Goal: Book appointment/travel/reservation

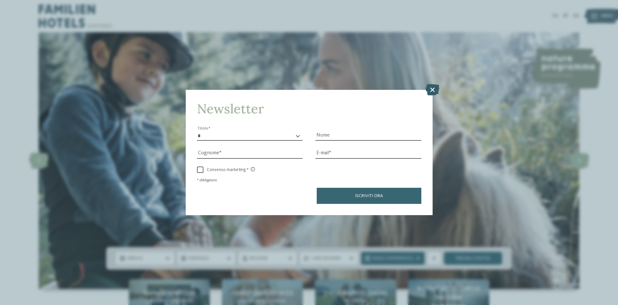
click at [434, 91] on icon at bounding box center [432, 89] width 14 height 11
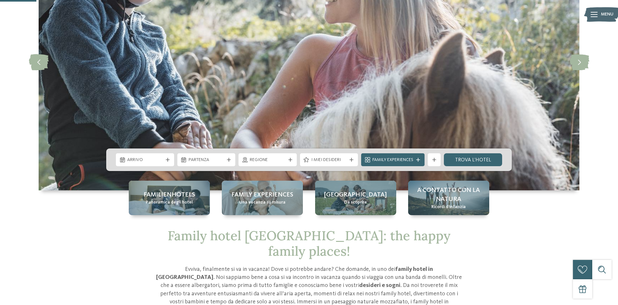
scroll to position [164, 0]
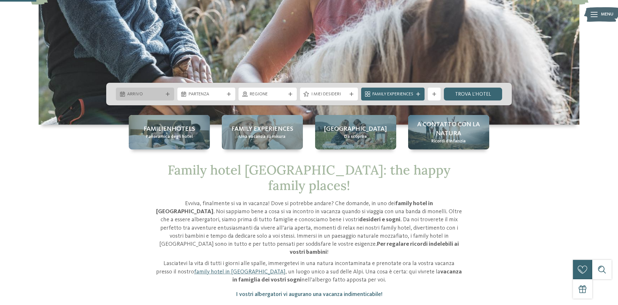
click at [133, 93] on span "Arrivo" at bounding box center [145, 94] width 36 height 6
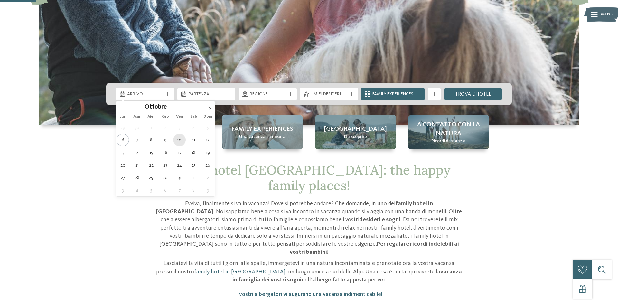
type div "10.10.2025"
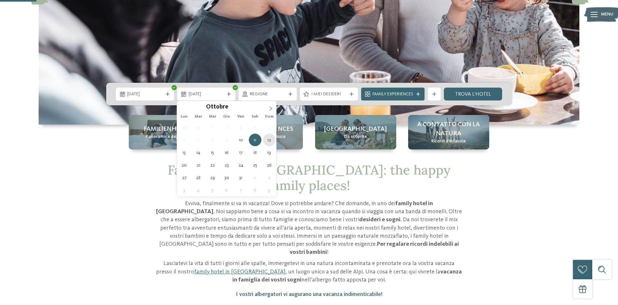
type div "12.10.2025"
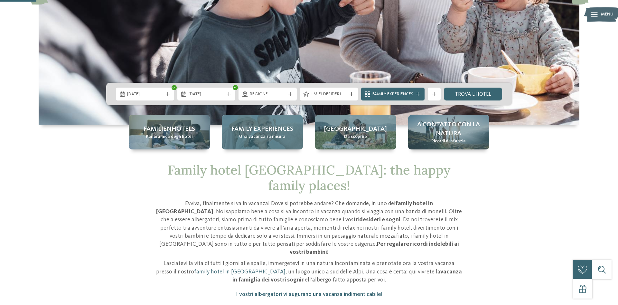
drag, startPoint x: 271, startPoint y: 144, endPoint x: 271, endPoint y: 140, distance: 4.2
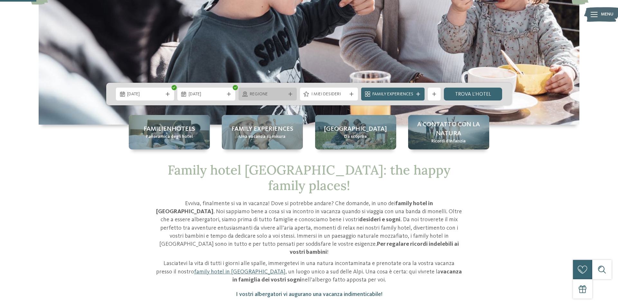
click at [267, 93] on span "Regione" at bounding box center [268, 94] width 36 height 6
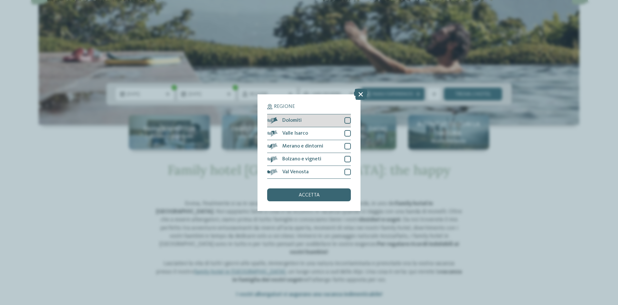
click at [350, 121] on div at bounding box center [347, 120] width 6 height 6
drag, startPoint x: 347, startPoint y: 131, endPoint x: 347, endPoint y: 138, distance: 7.1
click at [347, 132] on div at bounding box center [347, 133] width 6 height 6
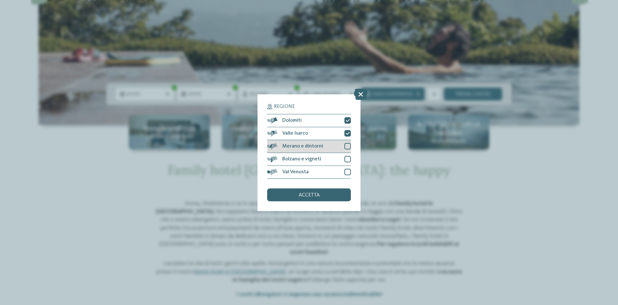
click at [347, 144] on div at bounding box center [347, 146] width 6 height 6
click at [346, 158] on div at bounding box center [347, 159] width 6 height 6
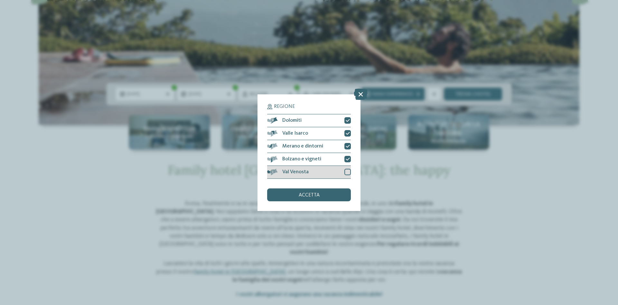
click at [346, 171] on div at bounding box center [347, 172] width 6 height 6
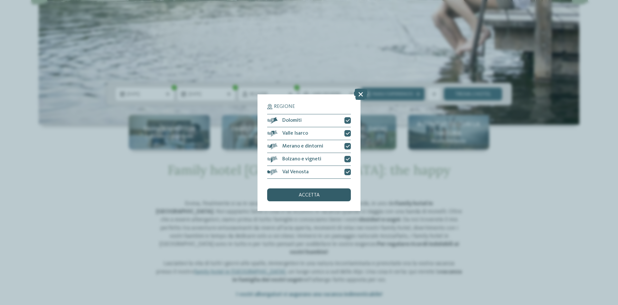
click at [332, 192] on div "accetta" at bounding box center [309, 194] width 84 height 13
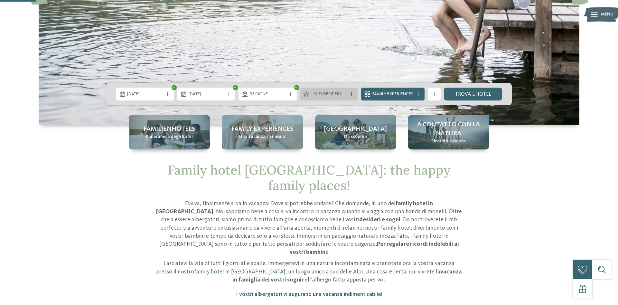
click at [336, 97] on div "I miei desideri" at bounding box center [329, 93] width 58 height 13
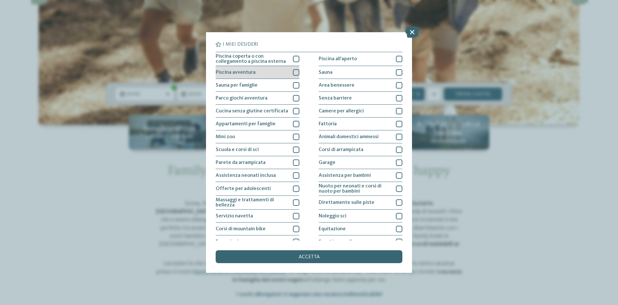
click at [296, 72] on div at bounding box center [296, 72] width 6 height 6
click at [293, 83] on div at bounding box center [296, 85] width 6 height 6
click at [290, 98] on div "Parco giochi avventura" at bounding box center [258, 98] width 84 height 13
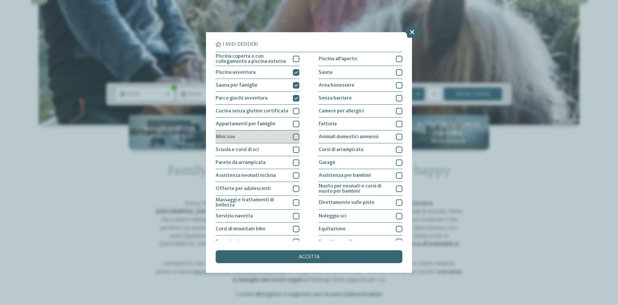
click at [296, 139] on div at bounding box center [296, 136] width 6 height 6
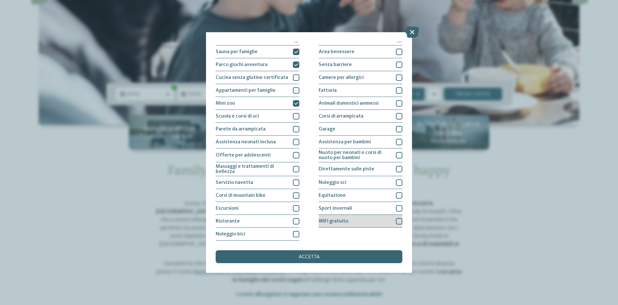
scroll to position [0, 0]
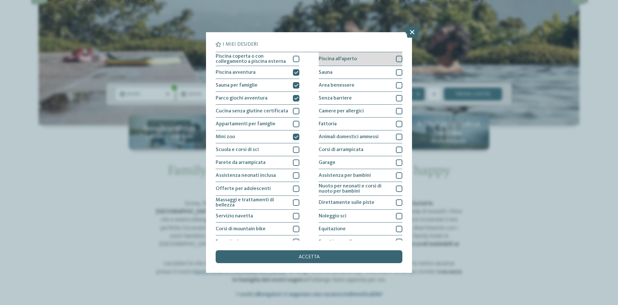
click at [358, 59] on div "Piscina all'aperto" at bounding box center [360, 59] width 84 height 14
click at [356, 73] on div "Sauna" at bounding box center [360, 72] width 84 height 13
click at [359, 87] on div "Area benessere" at bounding box center [360, 85] width 84 height 13
click at [359, 124] on div "Fattoria" at bounding box center [360, 123] width 84 height 13
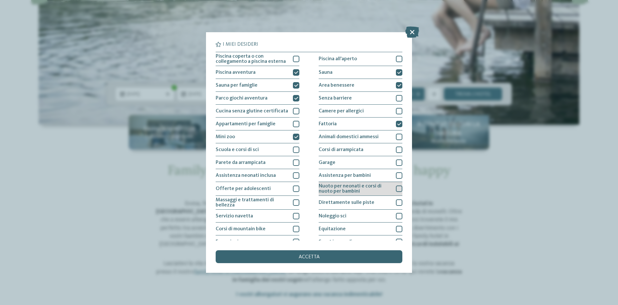
scroll to position [19, 0]
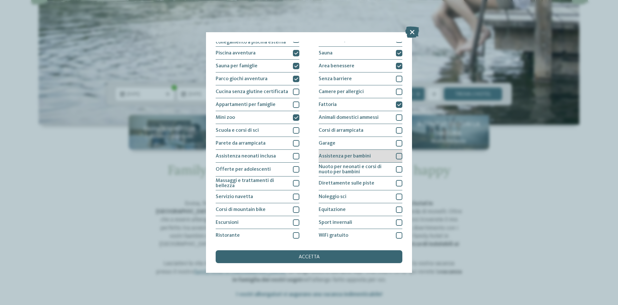
click at [360, 155] on span "Assistenza per bambini" at bounding box center [344, 155] width 52 height 5
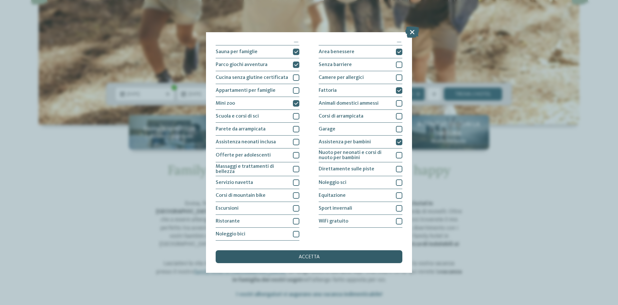
click at [342, 257] on div "accetta" at bounding box center [309, 256] width 187 height 13
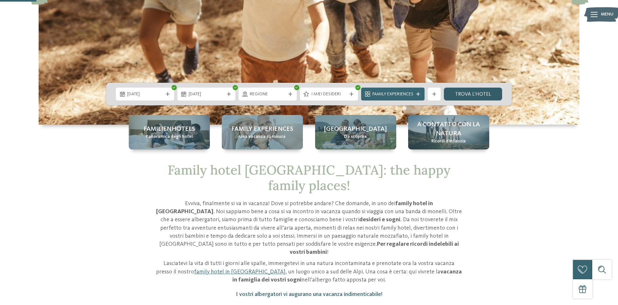
click at [460, 93] on link "trova l’hotel" at bounding box center [473, 93] width 58 height 13
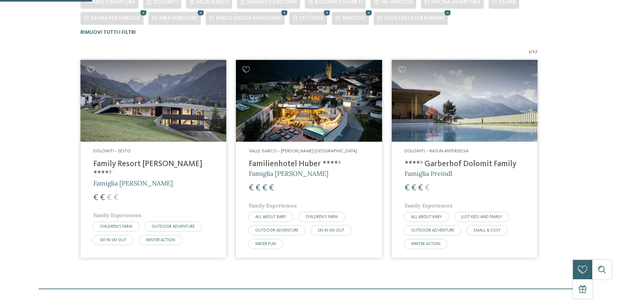
scroll to position [227, 0]
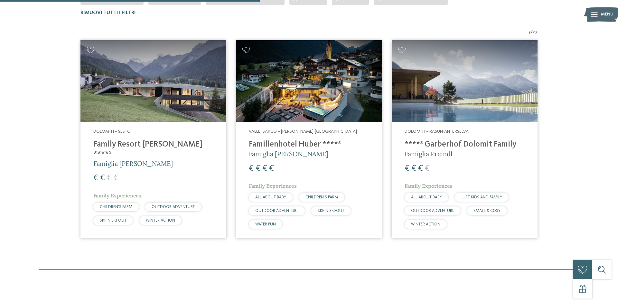
click at [133, 144] on h4 "Family Resort [PERSON_NAME] ****ˢ" at bounding box center [153, 149] width 120 height 19
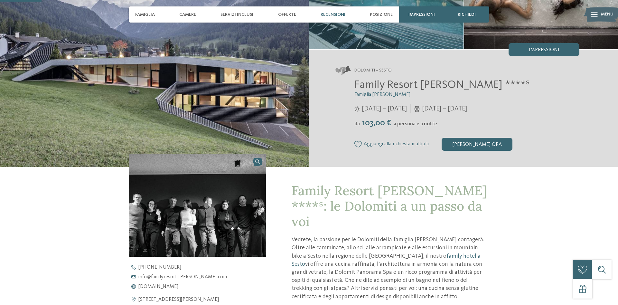
scroll to position [164, 0]
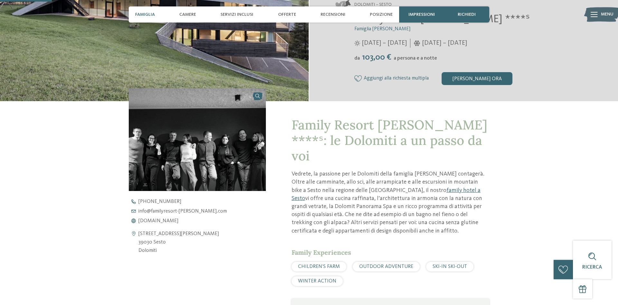
click at [149, 17] on span "Famiglia" at bounding box center [145, 14] width 20 height 5
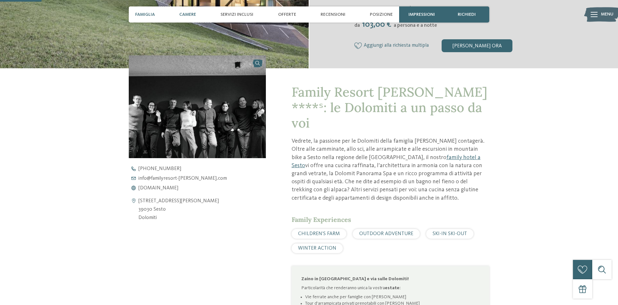
scroll to position [230, 0]
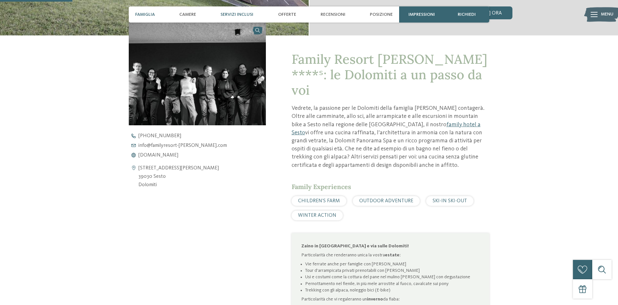
click at [241, 15] on span "Servizi inclusi" at bounding box center [236, 14] width 33 height 5
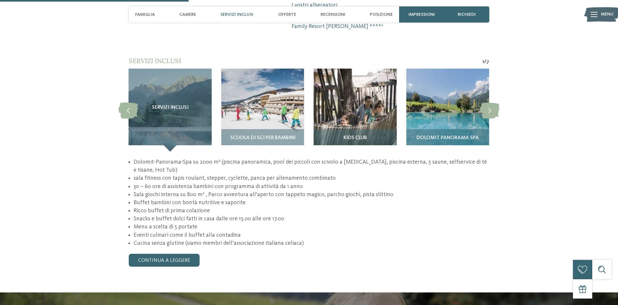
scroll to position [599, 0]
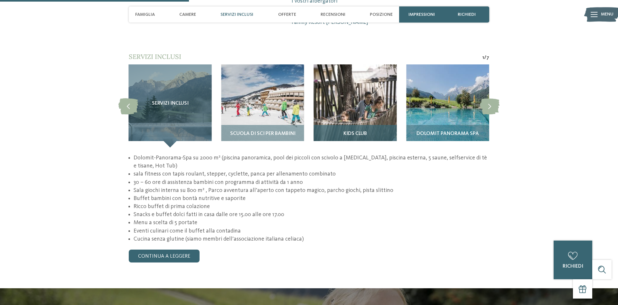
click at [335, 104] on img at bounding box center [355, 105] width 83 height 83
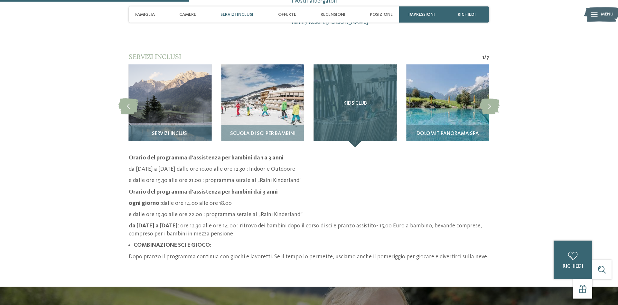
click at [347, 112] on div "Kids Club" at bounding box center [355, 105] width 83 height 83
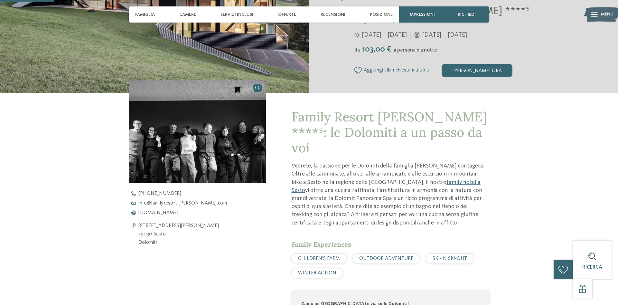
scroll to position [41, 0]
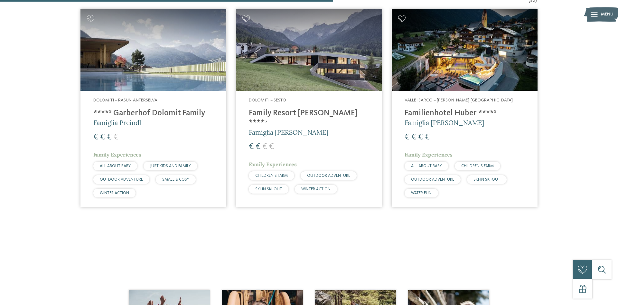
scroll to position [225, 0]
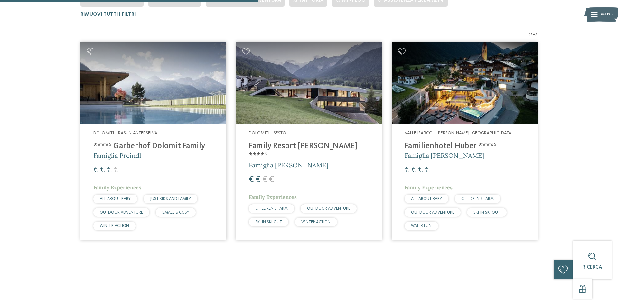
click at [445, 143] on h4 "Familienhotel Huber ****ˢ" at bounding box center [464, 146] width 120 height 10
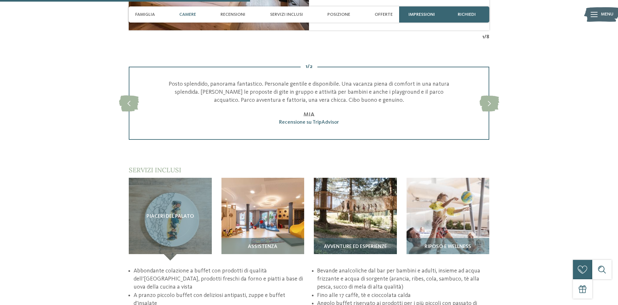
scroll to position [722, 0]
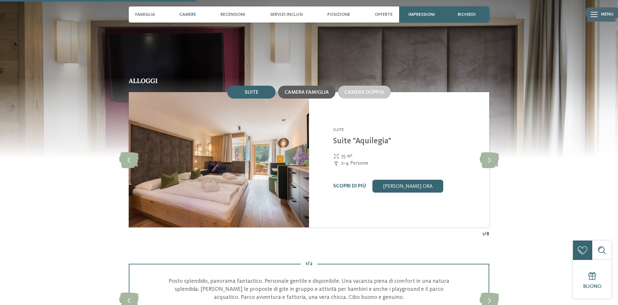
click at [312, 95] on span "Camera famiglia" at bounding box center [306, 92] width 44 height 5
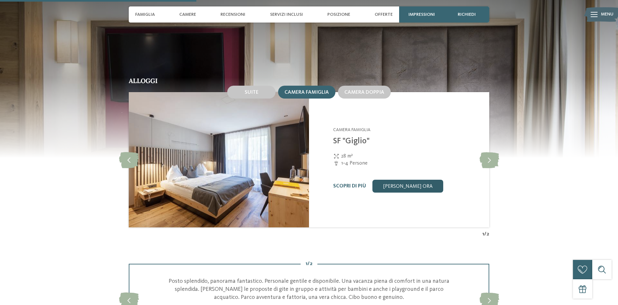
click at [398, 192] on link "[PERSON_NAME] ora" at bounding box center [407, 185] width 71 height 13
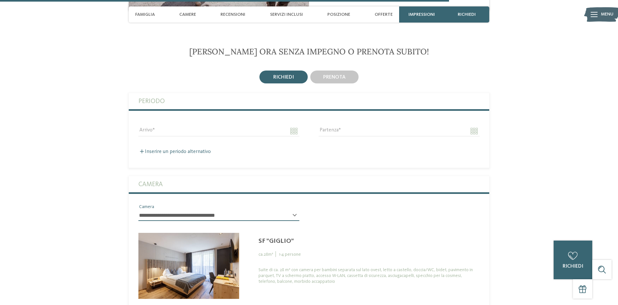
scroll to position [1720, 0]
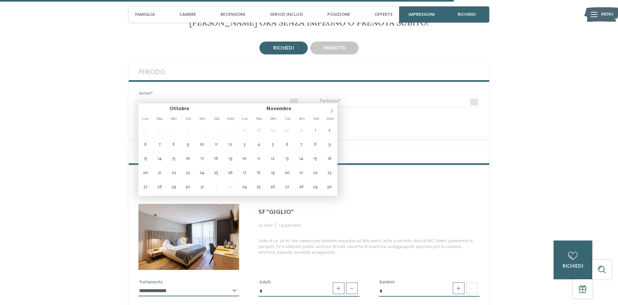
click at [259, 99] on input "Arrivo" at bounding box center [218, 101] width 161 height 11
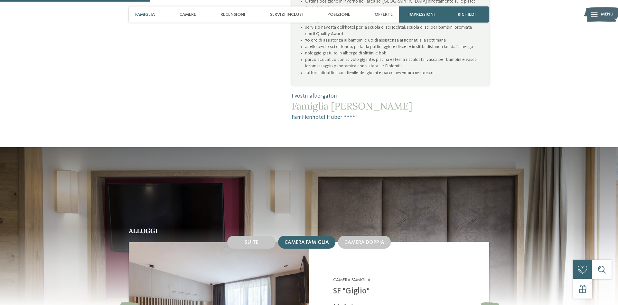
scroll to position [408, 0]
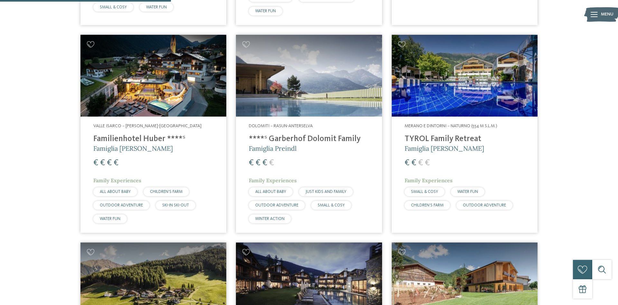
scroll to position [730, 0]
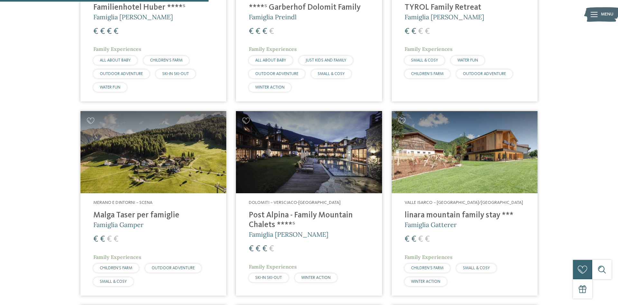
click at [441, 210] on h4 "linara mountain family stay ***" at bounding box center [464, 215] width 120 height 10
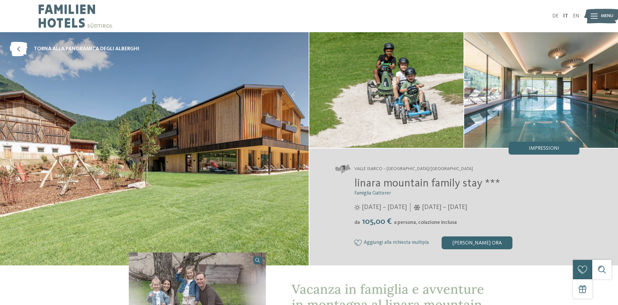
scroll to position [33, 0]
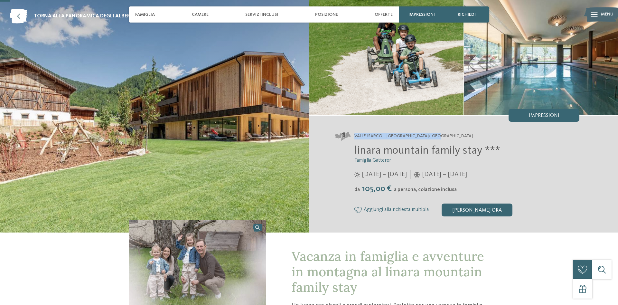
drag, startPoint x: 435, startPoint y: 136, endPoint x: 353, endPoint y: 136, distance: 82.3
click at [353, 136] on address "Valle Isarco – [GEOGRAPHIC_DATA]/[GEOGRAPHIC_DATA]" at bounding box center [457, 136] width 244 height 9
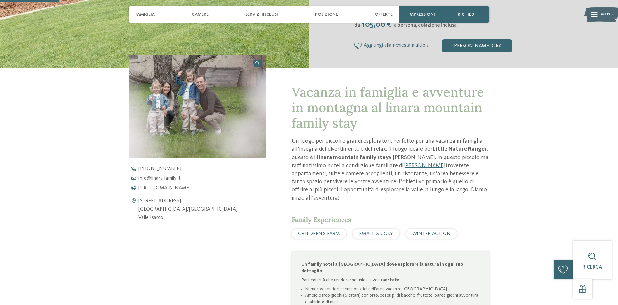
scroll to position [262, 0]
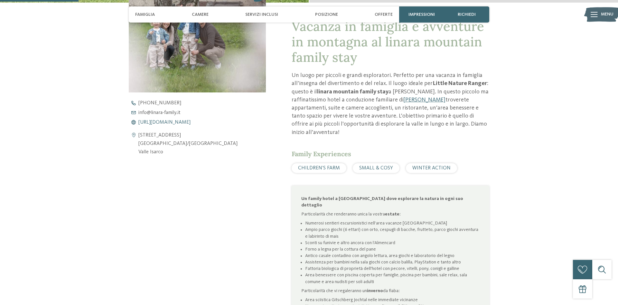
click at [159, 124] on span "[URL][DOMAIN_NAME]" at bounding box center [164, 122] width 52 height 5
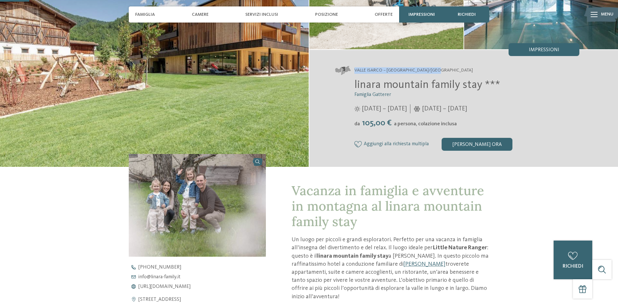
scroll to position [0, 0]
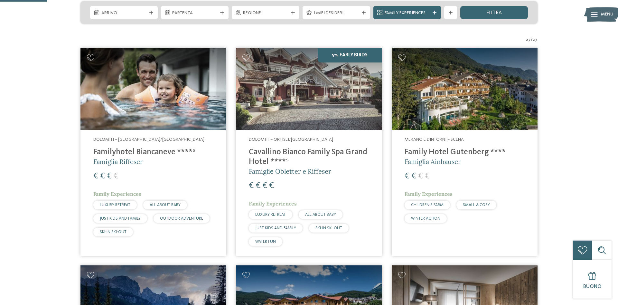
scroll to position [66, 0]
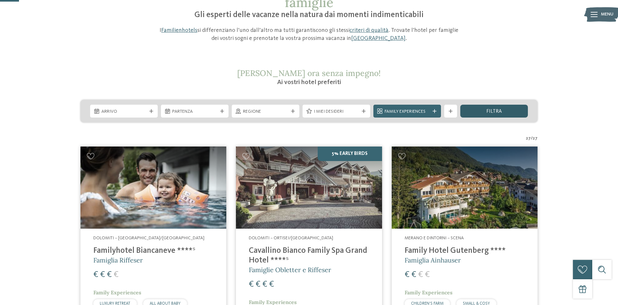
click at [503, 113] on div "filtra" at bounding box center [494, 111] width 68 height 13
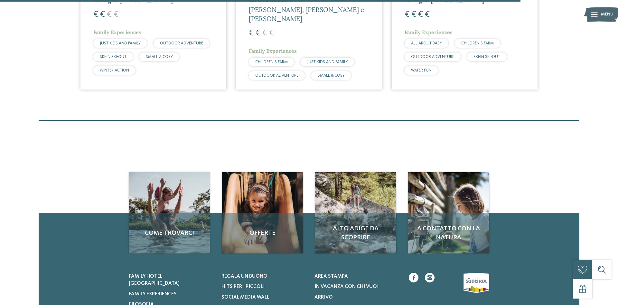
scroll to position [1812, 0]
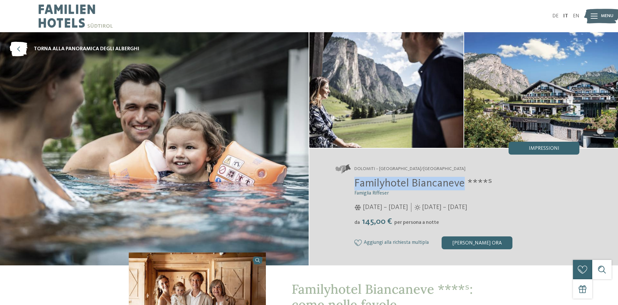
drag, startPoint x: 352, startPoint y: 183, endPoint x: 464, endPoint y: 183, distance: 112.6
click at [464, 183] on div "Familyhotel Biancaneve ****ˢ Famiglia Riffeser [DATE] – [DATE] da" at bounding box center [457, 213] width 244 height 72
copy span "Familyhotel Biancaneve"
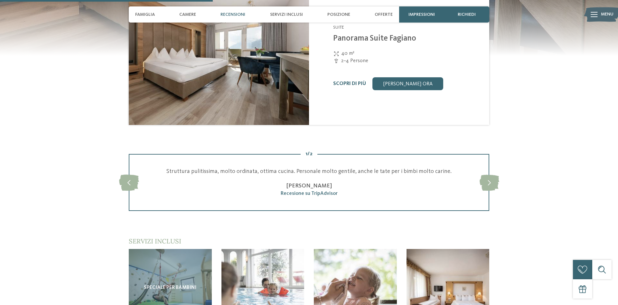
scroll to position [755, 0]
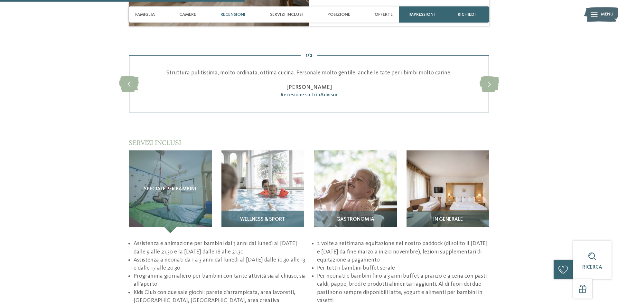
click at [248, 210] on div "Wellness & Sport" at bounding box center [262, 221] width 83 height 23
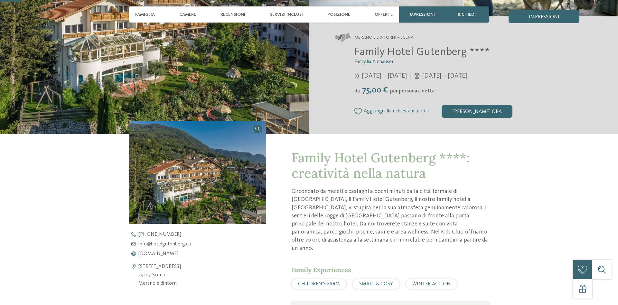
scroll to position [164, 0]
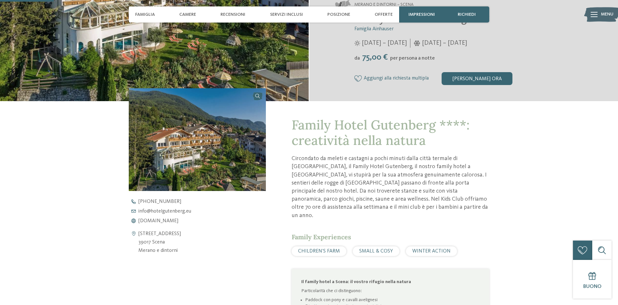
click at [170, 218] on div "[PHONE_NUMBER] info@ no-spam. hotelgutenberg. no-spam. eu [DOMAIN_NAME]" at bounding box center [203, 211] width 148 height 24
click at [170, 220] on span "[DOMAIN_NAME]" at bounding box center [158, 220] width 40 height 5
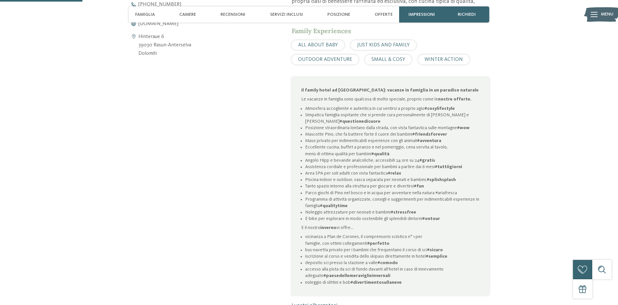
scroll to position [262, 0]
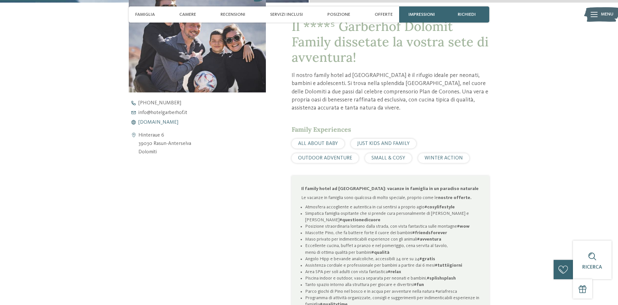
click at [155, 122] on span "www.hotelgarberhof.it" at bounding box center [158, 122] width 40 height 5
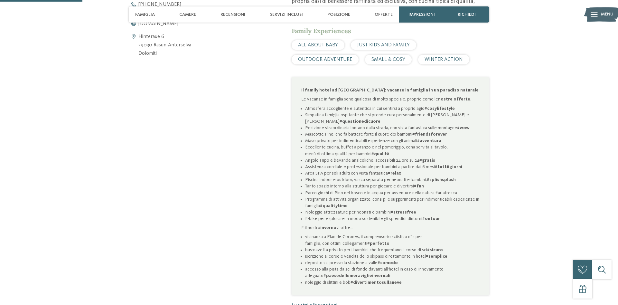
scroll to position [295, 0]
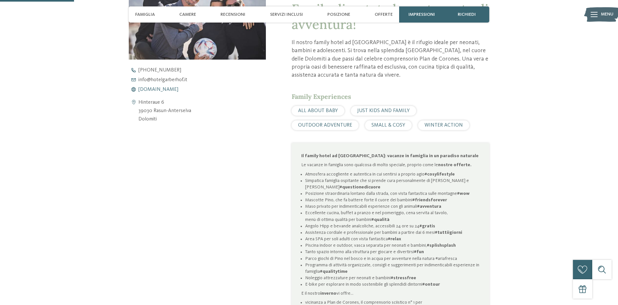
click at [161, 89] on span "www.hotelgarberhof.it" at bounding box center [158, 89] width 40 height 5
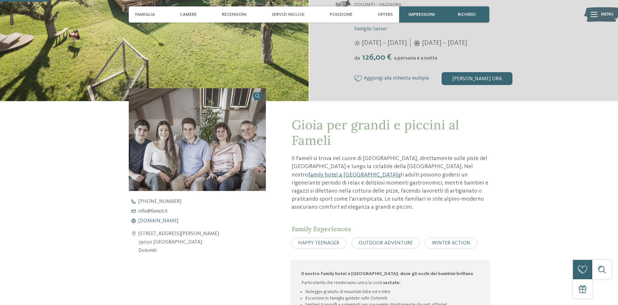
scroll to position [164, 0]
click at [160, 219] on span "[DOMAIN_NAME]" at bounding box center [158, 220] width 40 height 5
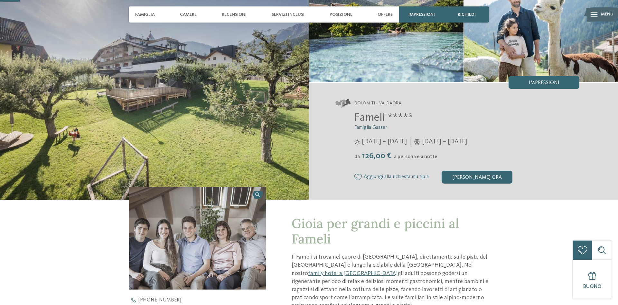
scroll to position [0, 0]
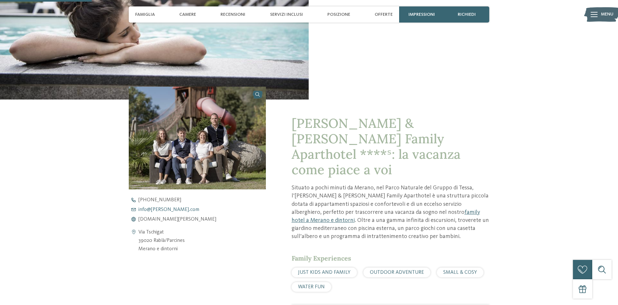
scroll to position [295, 0]
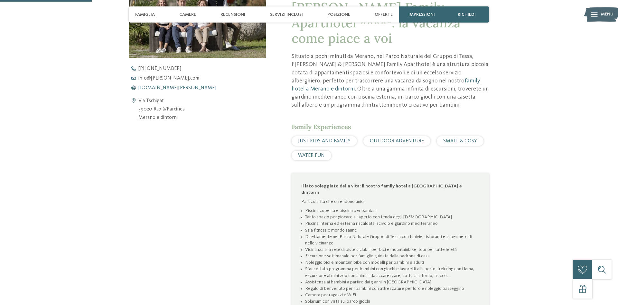
click at [161, 87] on span "[DOMAIN_NAME][PERSON_NAME]" at bounding box center [177, 87] width 78 height 5
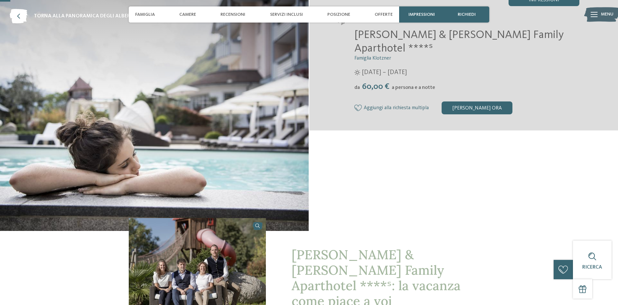
scroll to position [0, 0]
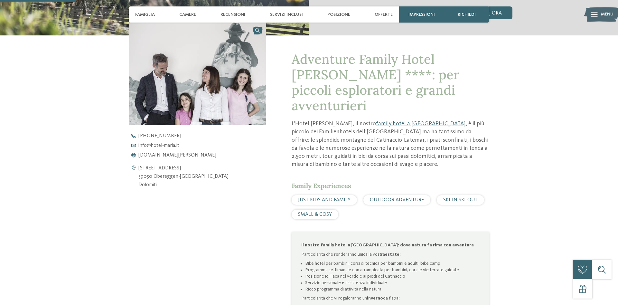
scroll to position [230, 0]
click at [151, 156] on span "[DOMAIN_NAME][PERSON_NAME]" at bounding box center [177, 154] width 78 height 5
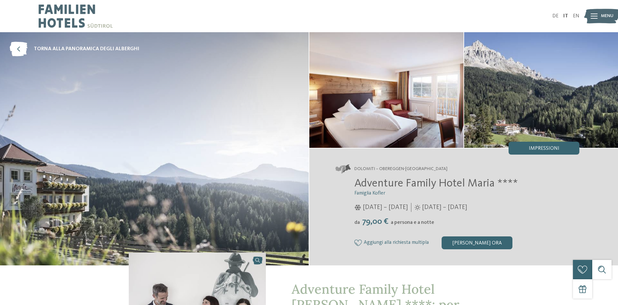
scroll to position [98, 0]
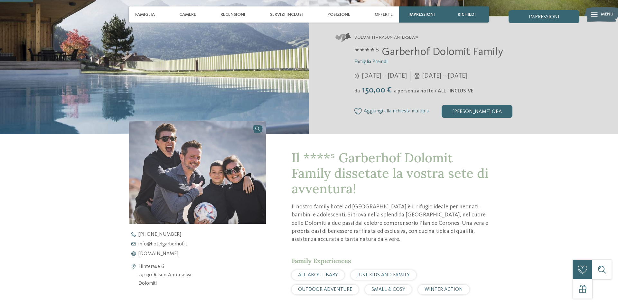
scroll to position [33, 0]
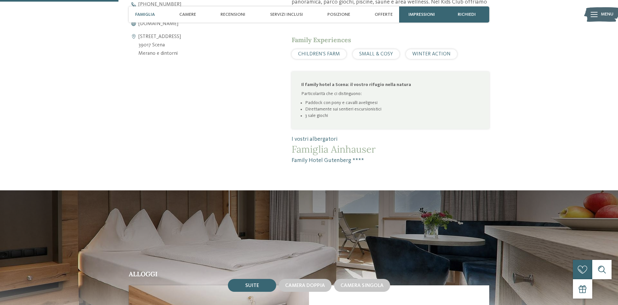
scroll to position [295, 0]
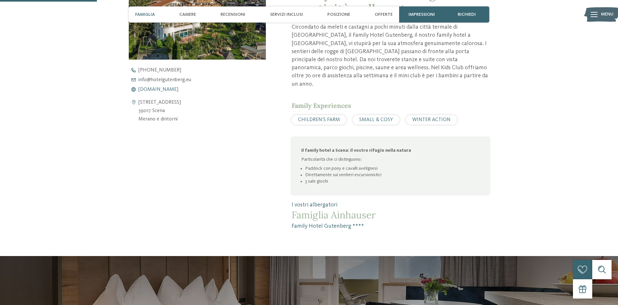
click at [168, 89] on span "www.hotelgutenberg.eu" at bounding box center [158, 89] width 40 height 5
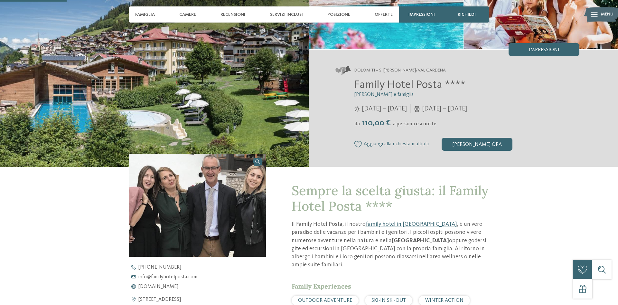
scroll to position [262, 0]
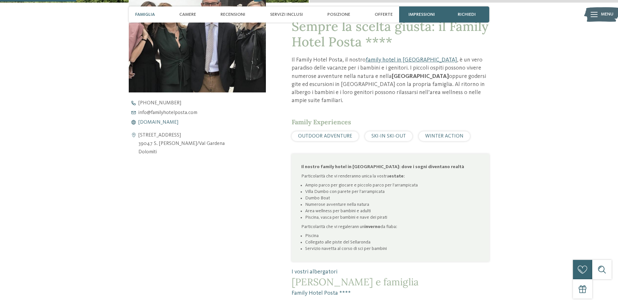
click at [178, 123] on span "www.familyhotelposta.com" at bounding box center [158, 122] width 40 height 5
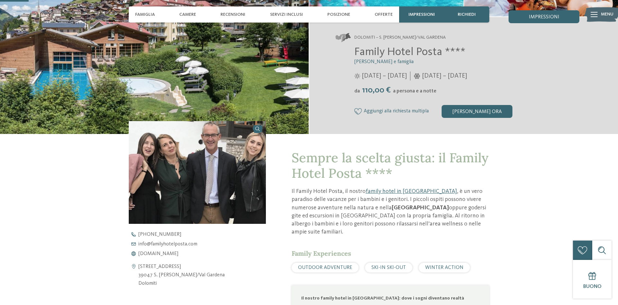
scroll to position [33, 0]
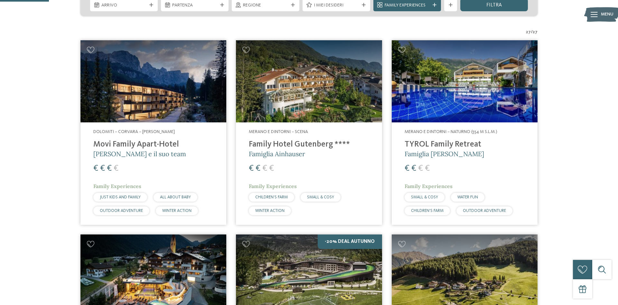
scroll to position [106, 0]
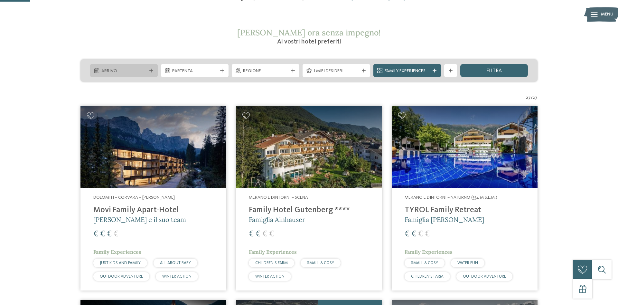
click at [142, 69] on span "Arrivo" at bounding box center [123, 71] width 45 height 6
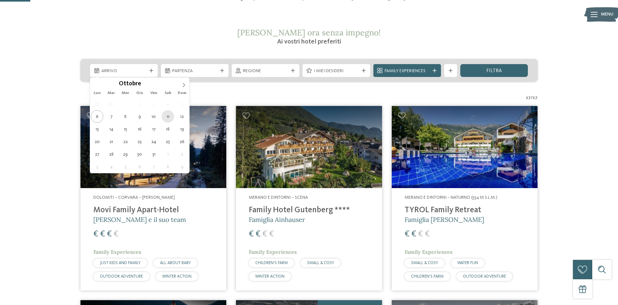
type div "11.10.2025"
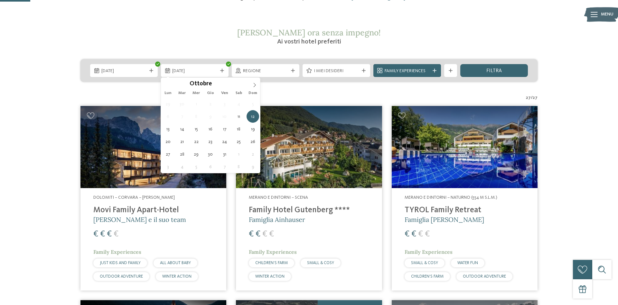
type div "12.10.2025"
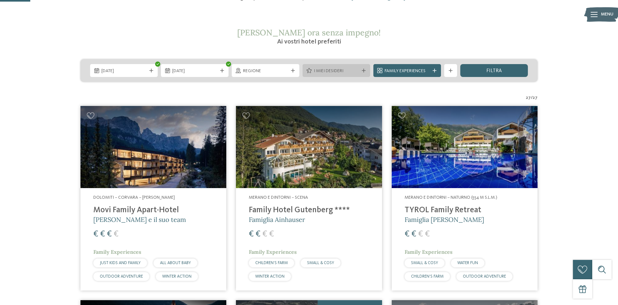
click at [323, 71] on span "I miei desideri" at bounding box center [336, 71] width 45 height 6
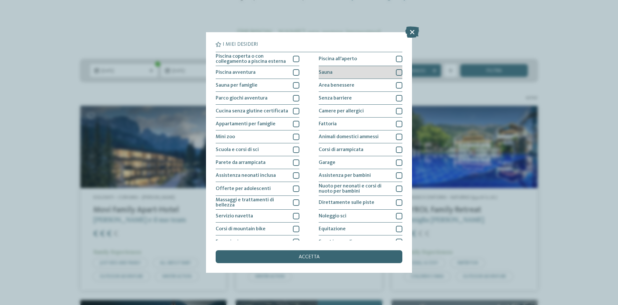
click at [333, 70] on div "Sauna" at bounding box center [360, 72] width 84 height 13
click at [334, 85] on span "Area benessere" at bounding box center [336, 85] width 36 height 5
click at [273, 177] on span "Assistenza neonati inclusa" at bounding box center [246, 175] width 60 height 5
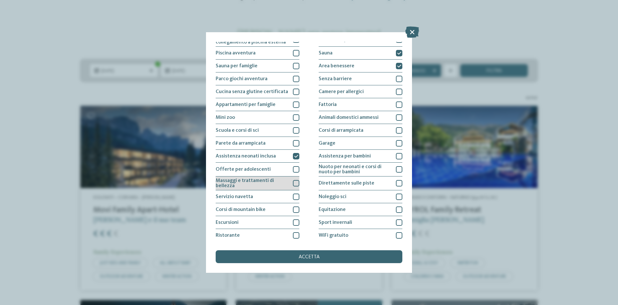
scroll to position [33, 0]
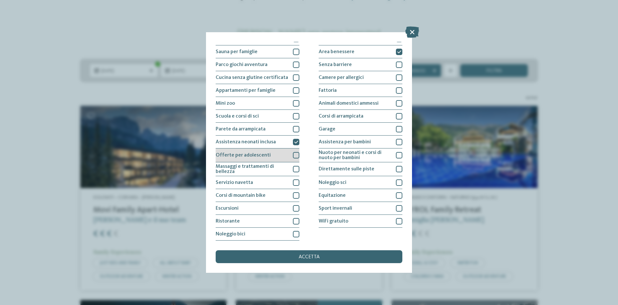
click at [280, 157] on div "Offerte per adolescenti" at bounding box center [258, 155] width 84 height 14
click at [301, 258] on span "accetta" at bounding box center [309, 256] width 21 height 5
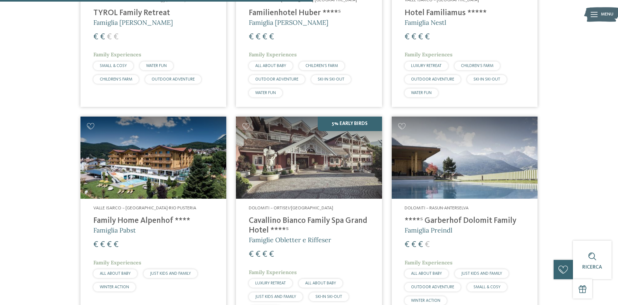
scroll to position [441, 0]
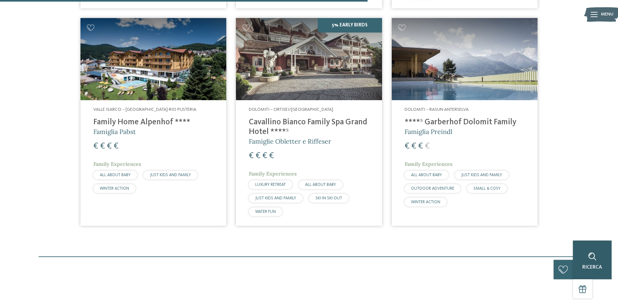
click at [603, 267] on div "Ricerca" at bounding box center [592, 259] width 39 height 39
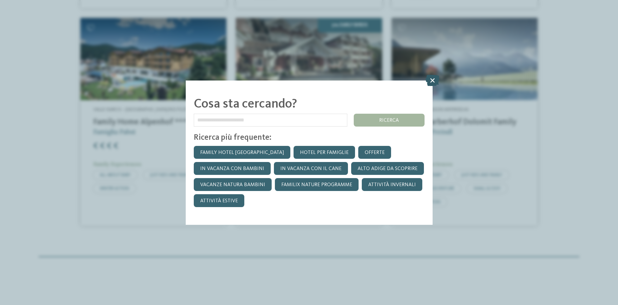
click at [431, 84] on icon at bounding box center [432, 79] width 14 height 11
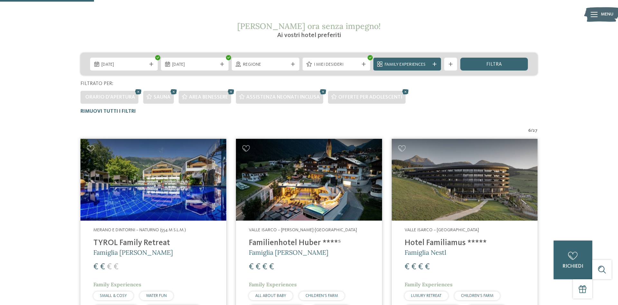
scroll to position [178, 0]
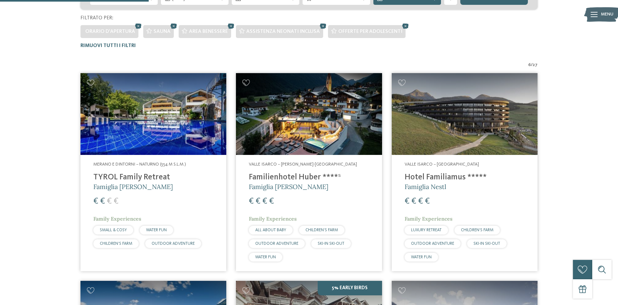
click at [437, 175] on h4 "Hotel Familiamus *****" at bounding box center [464, 177] width 120 height 10
click at [423, 178] on h4 "Hotel Familiamus *****" at bounding box center [464, 177] width 120 height 10
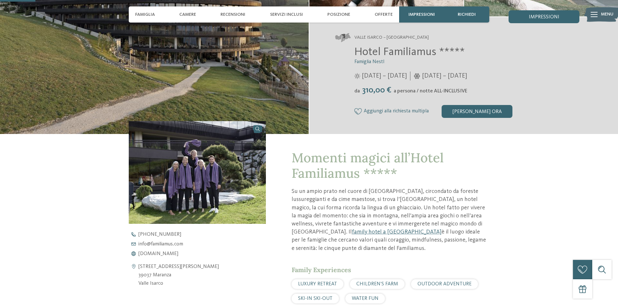
scroll to position [230, 0]
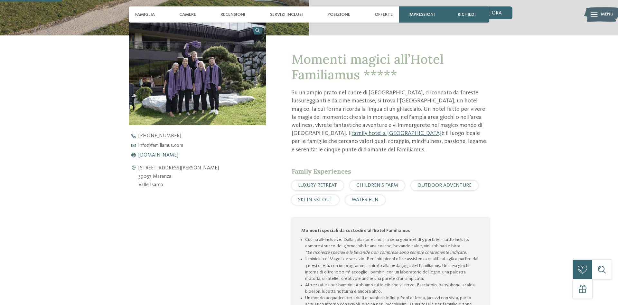
click at [172, 155] on span "[DOMAIN_NAME]" at bounding box center [158, 154] width 40 height 5
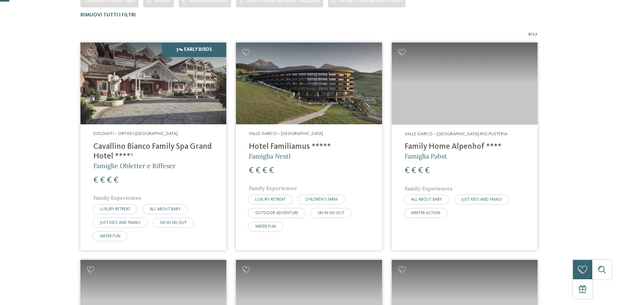
scroll to position [211, 0]
